Goal: Transaction & Acquisition: Purchase product/service

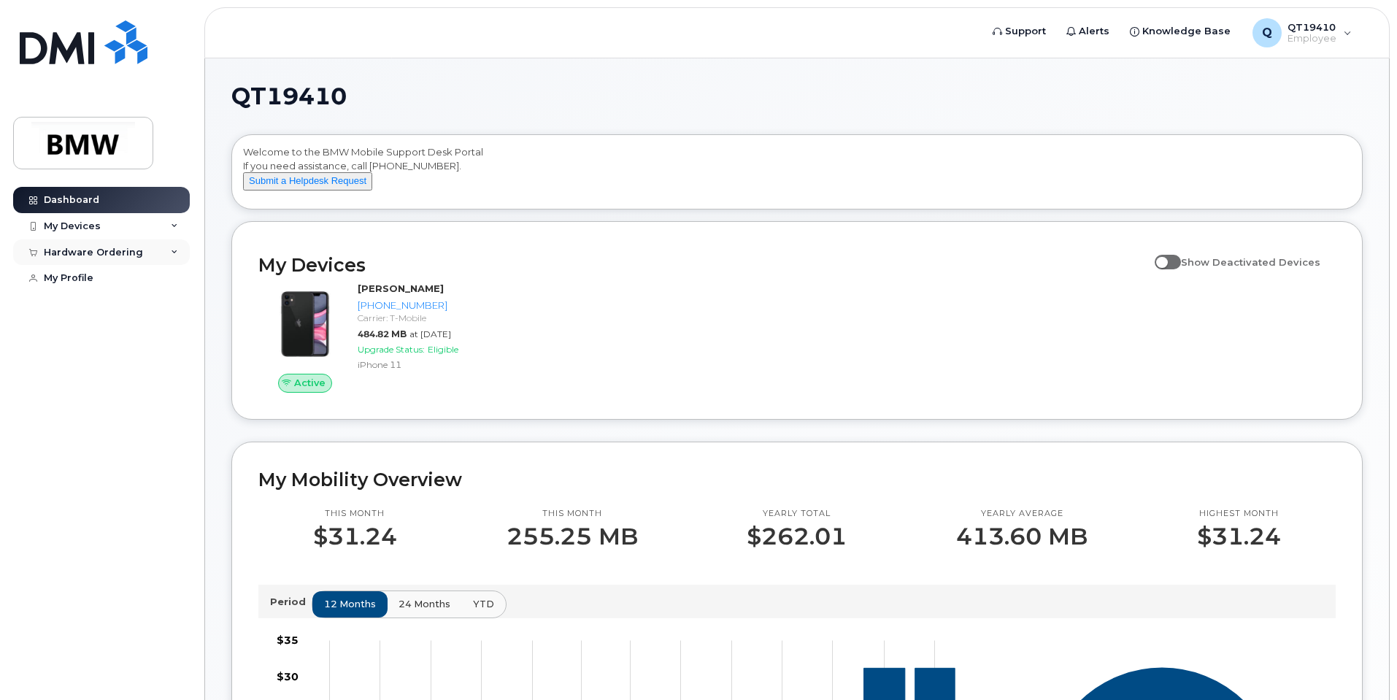
click at [107, 250] on div "Hardware Ordering" at bounding box center [93, 253] width 99 height 12
click at [61, 271] on link "New Order" at bounding box center [114, 279] width 151 height 28
